Goal: Information Seeking & Learning: Learn about a topic

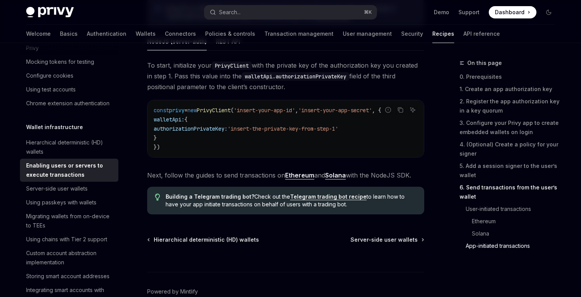
scroll to position [2021, 0]
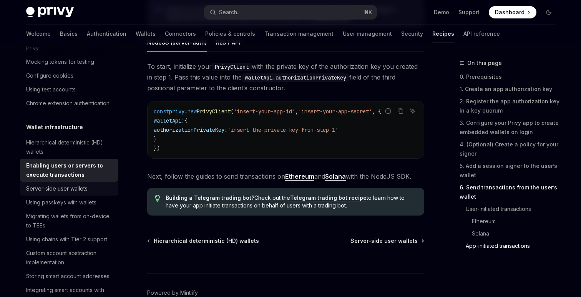
click at [80, 189] on div "Server-side user wallets" at bounding box center [57, 188] width 62 height 9
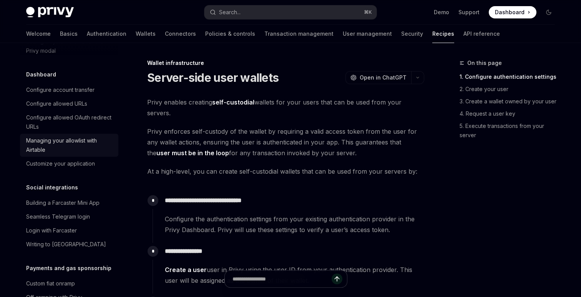
scroll to position [482, 0]
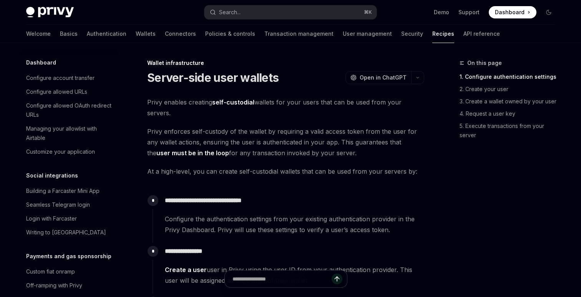
type textarea "*"
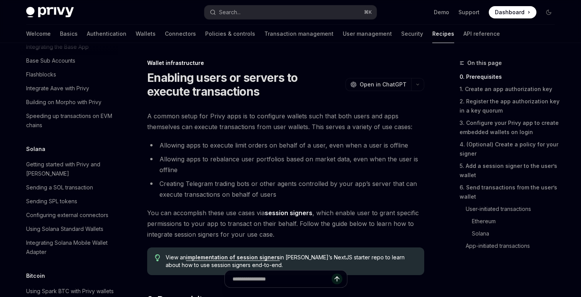
scroll to position [1183, 0]
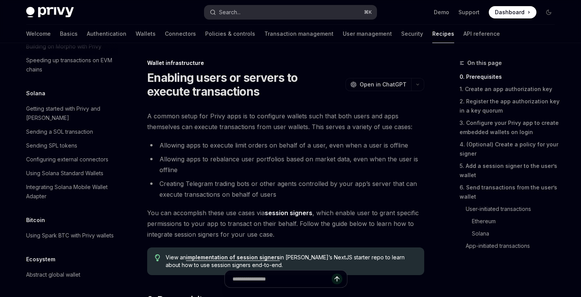
click at [298, 13] on button "Search... ⌘ K" at bounding box center [291, 12] width 172 height 14
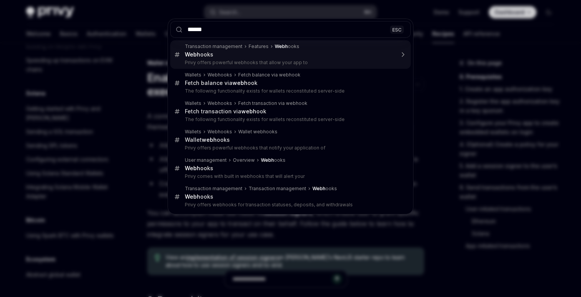
type input "*******"
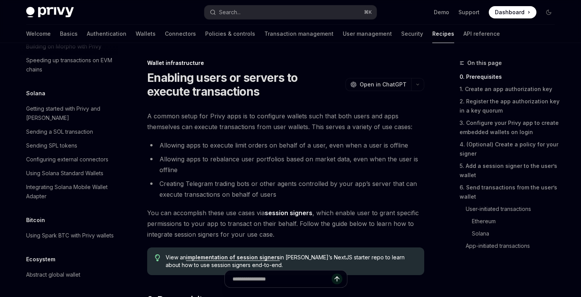
type textarea "*"
